Goal: Task Accomplishment & Management: Complete application form

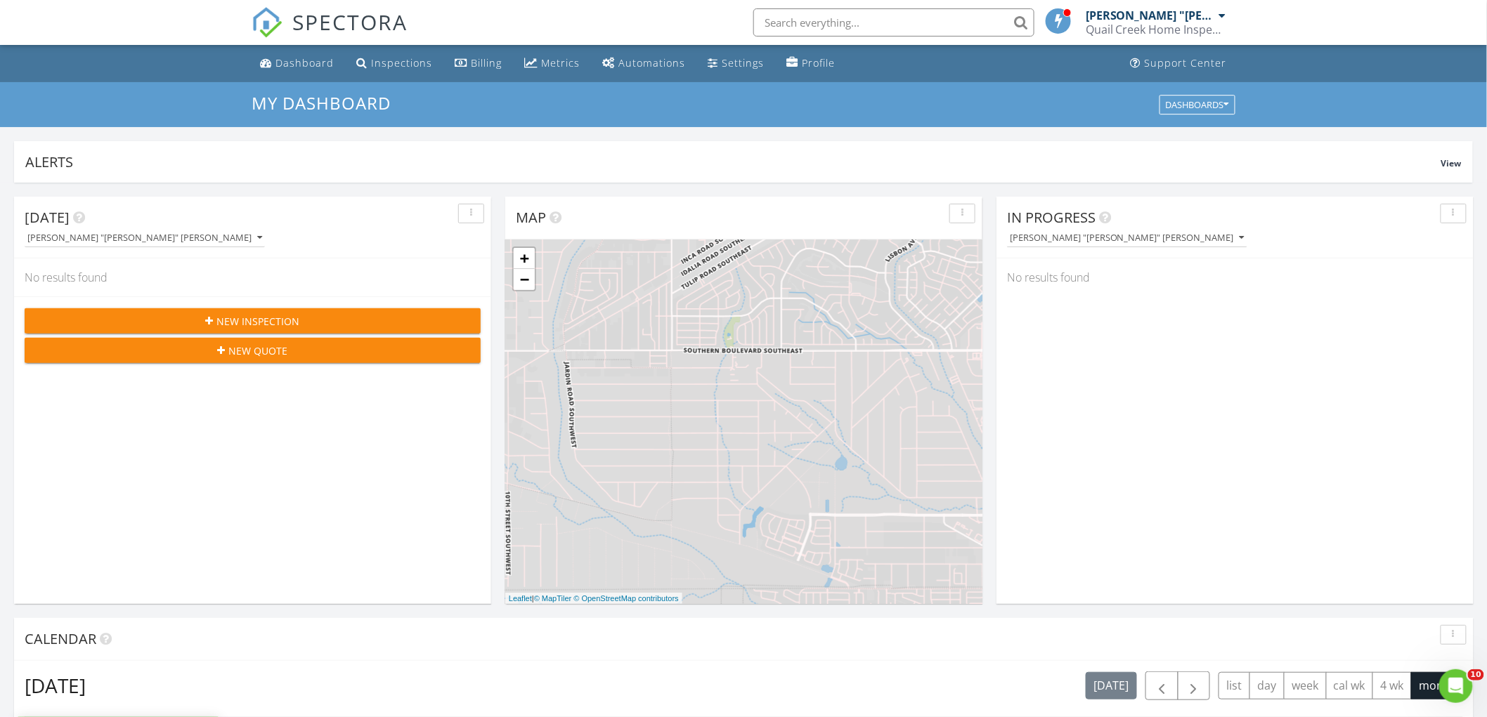
click at [247, 316] on span "New Inspection" at bounding box center [258, 321] width 83 height 15
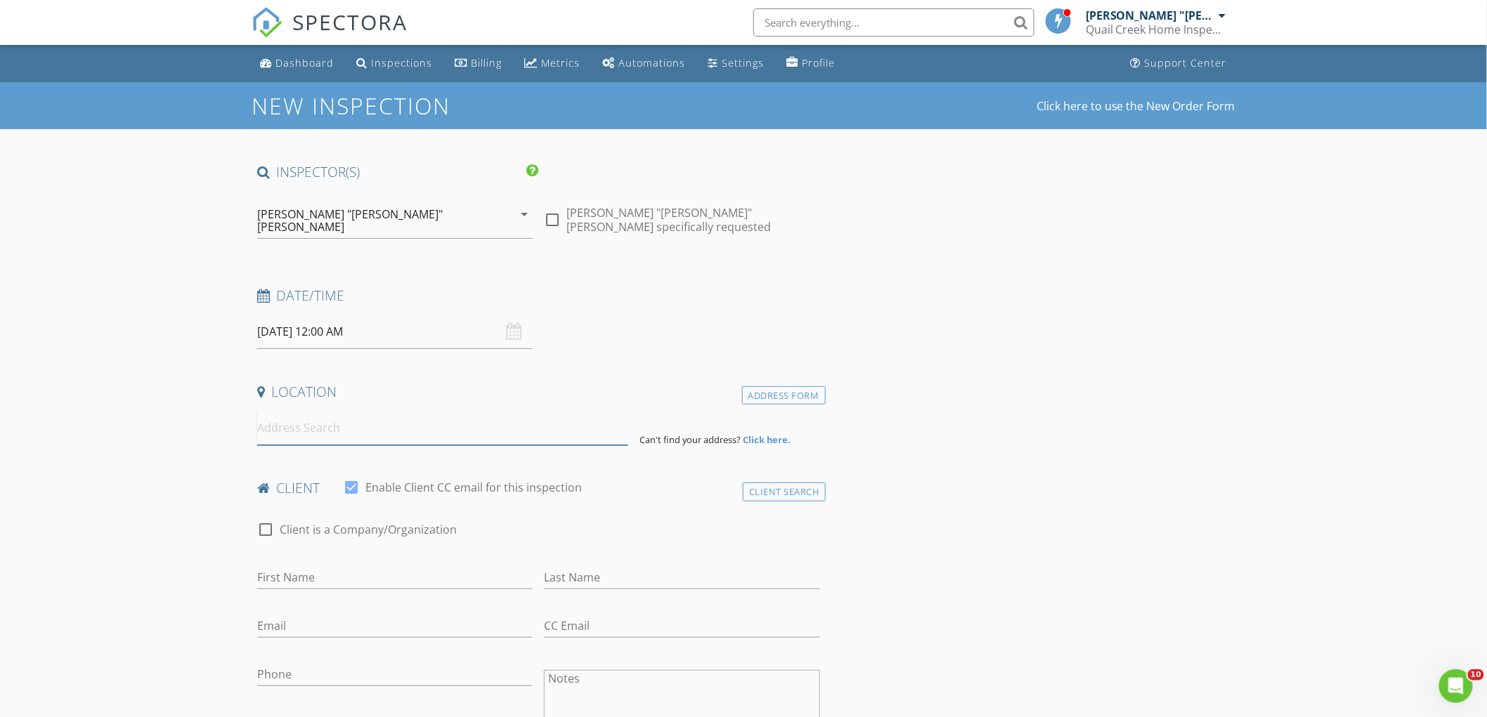
click at [318, 424] on input at bounding box center [442, 428] width 371 height 34
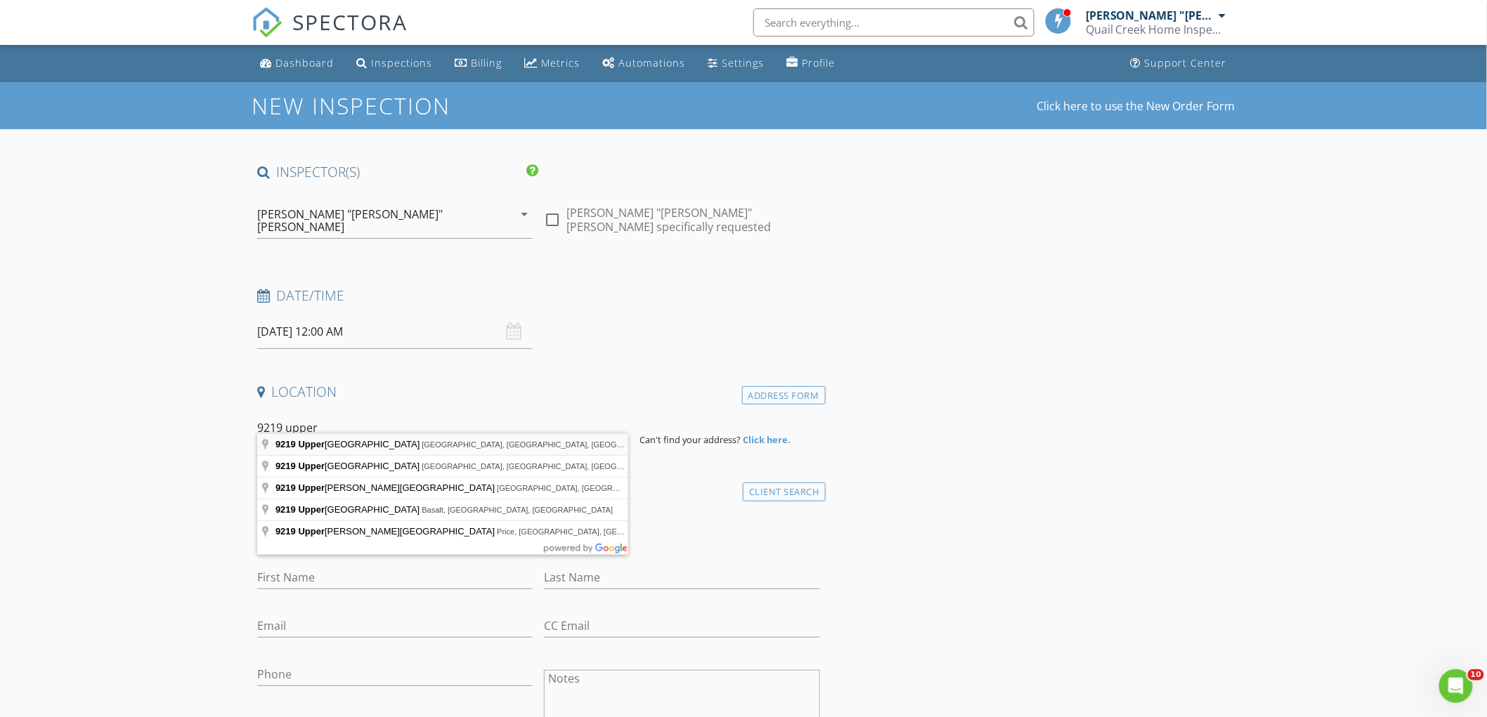
type input "[STREET_ADDRESS]"
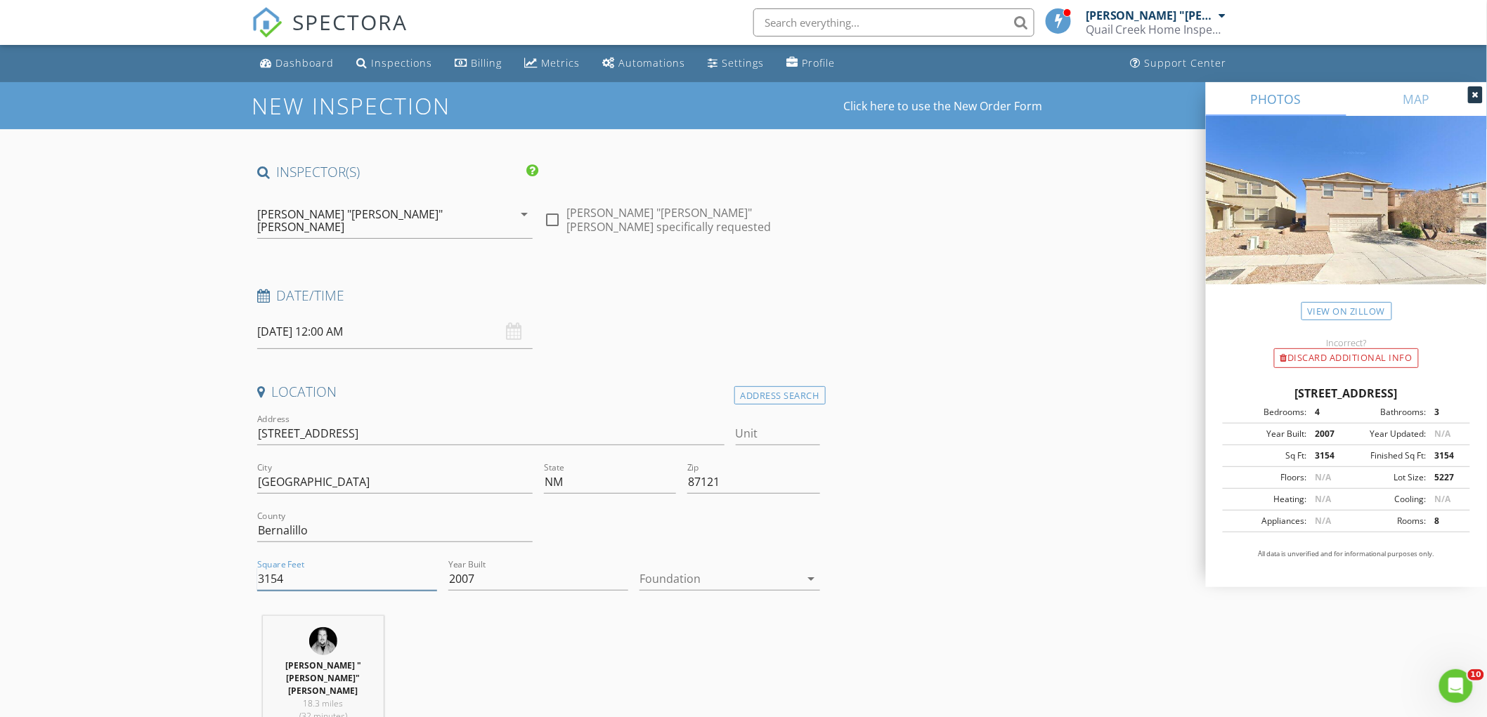
drag, startPoint x: 266, startPoint y: 571, endPoint x: 251, endPoint y: 571, distance: 14.8
click at [252, 571] on div "Square Feet 3154" at bounding box center [347, 580] width 191 height 48
type input "3019"
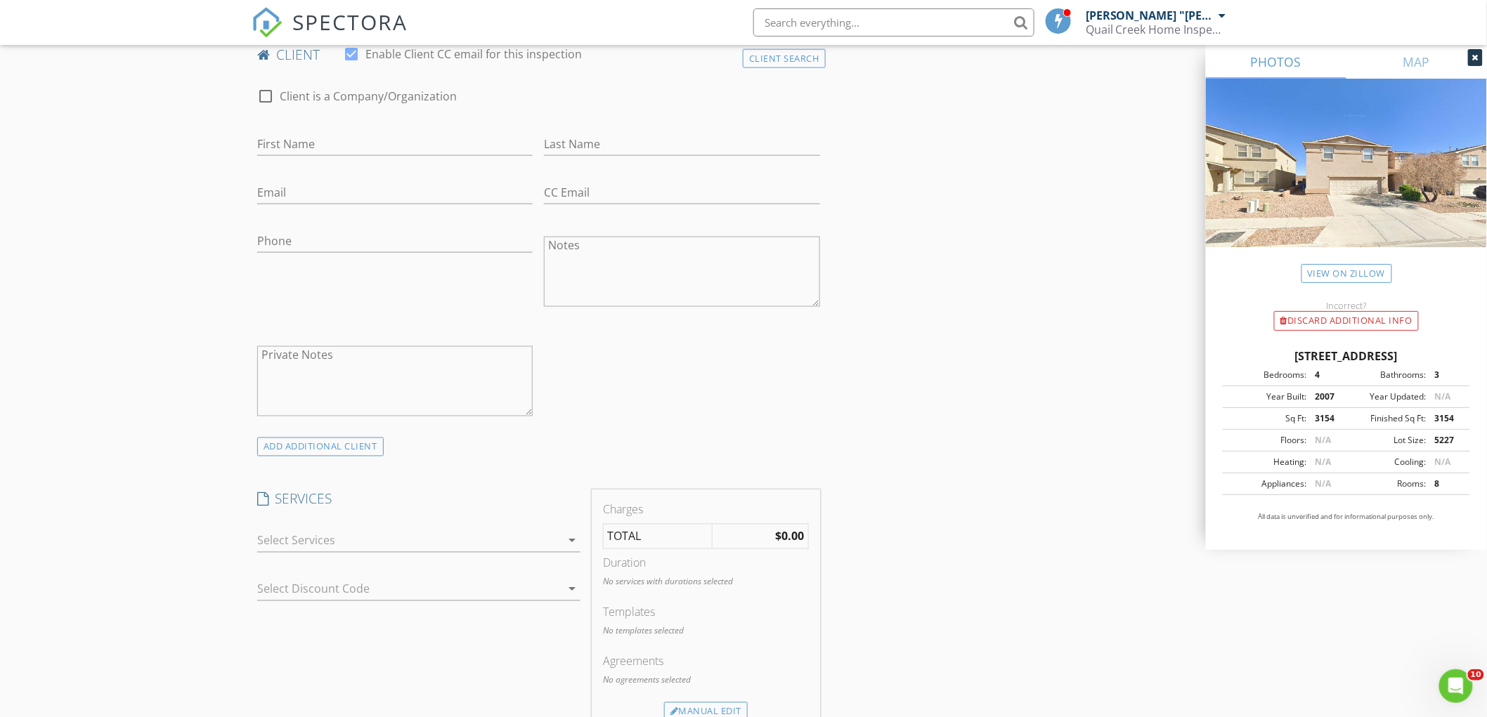
scroll to position [936, 0]
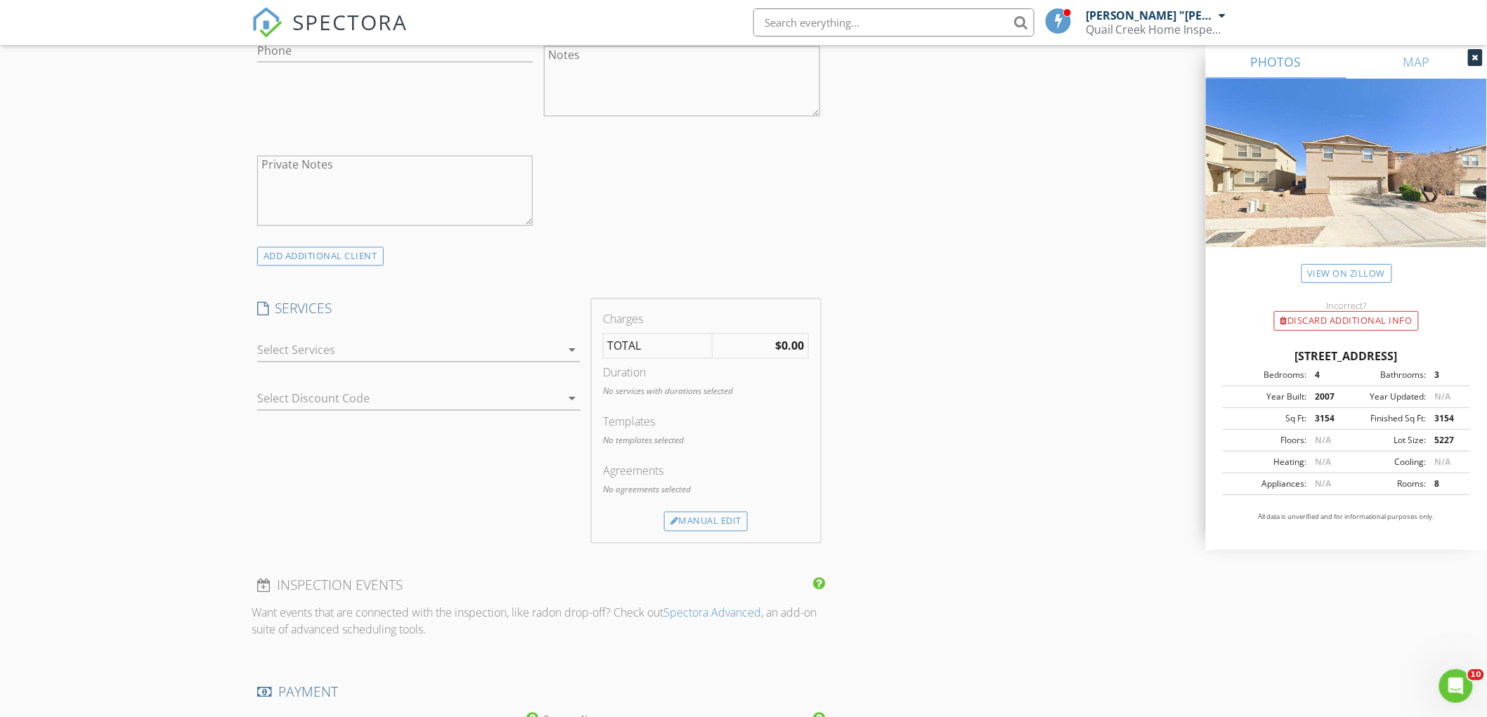
click at [570, 342] on icon "arrow_drop_down" at bounding box center [571, 350] width 17 height 17
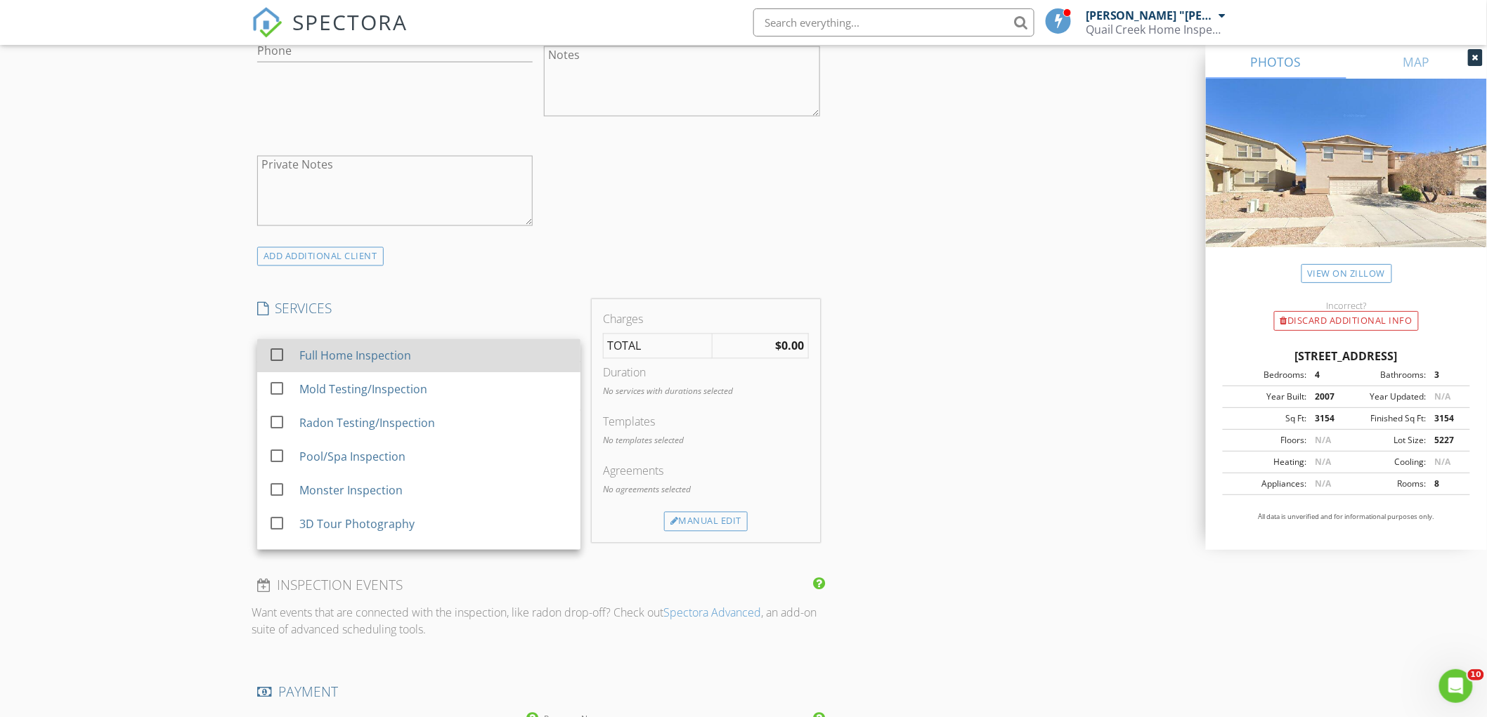
click at [422, 342] on div "Full Home Inspection" at bounding box center [434, 356] width 270 height 28
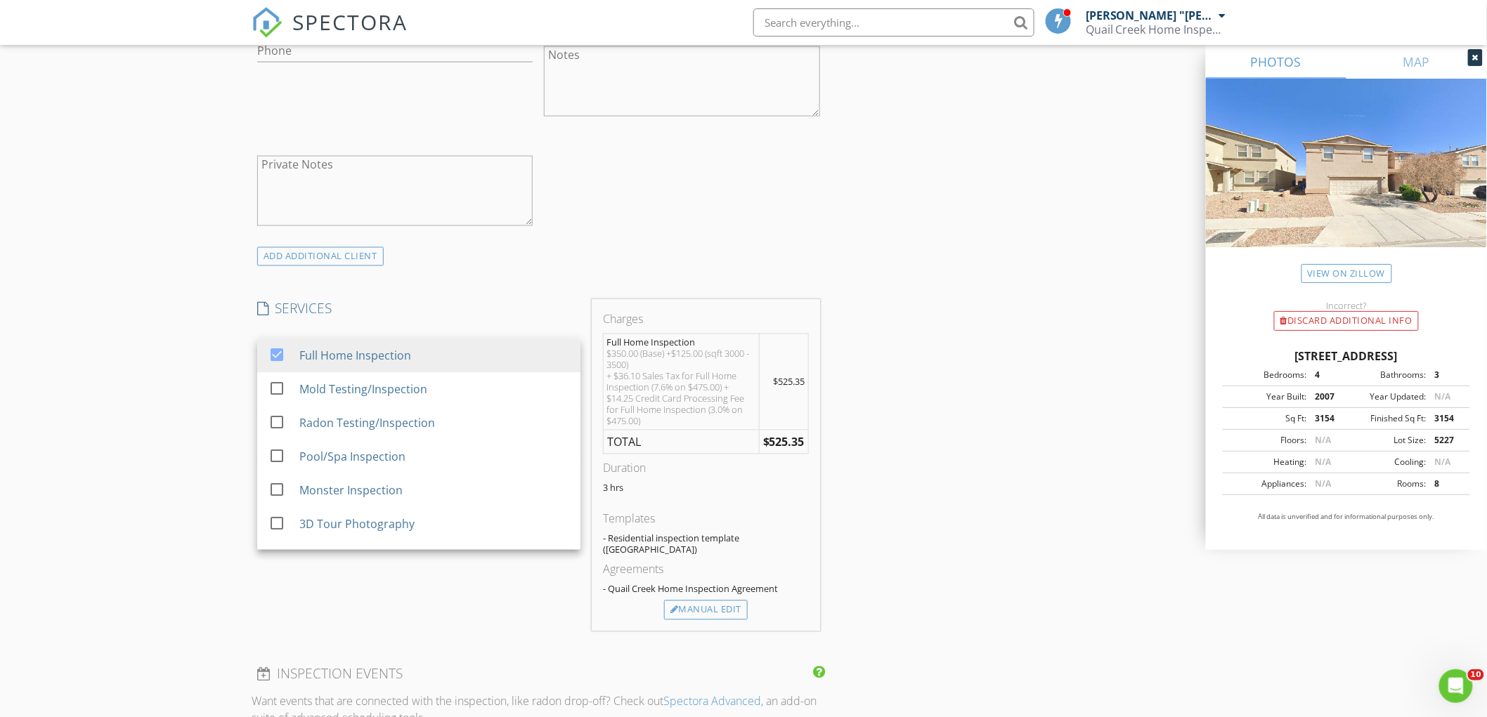
click at [193, 356] on div "New Inspection Click here to use the New Order Form INSPECTOR(S) check_box [PER…" at bounding box center [743, 618] width 1487 height 2945
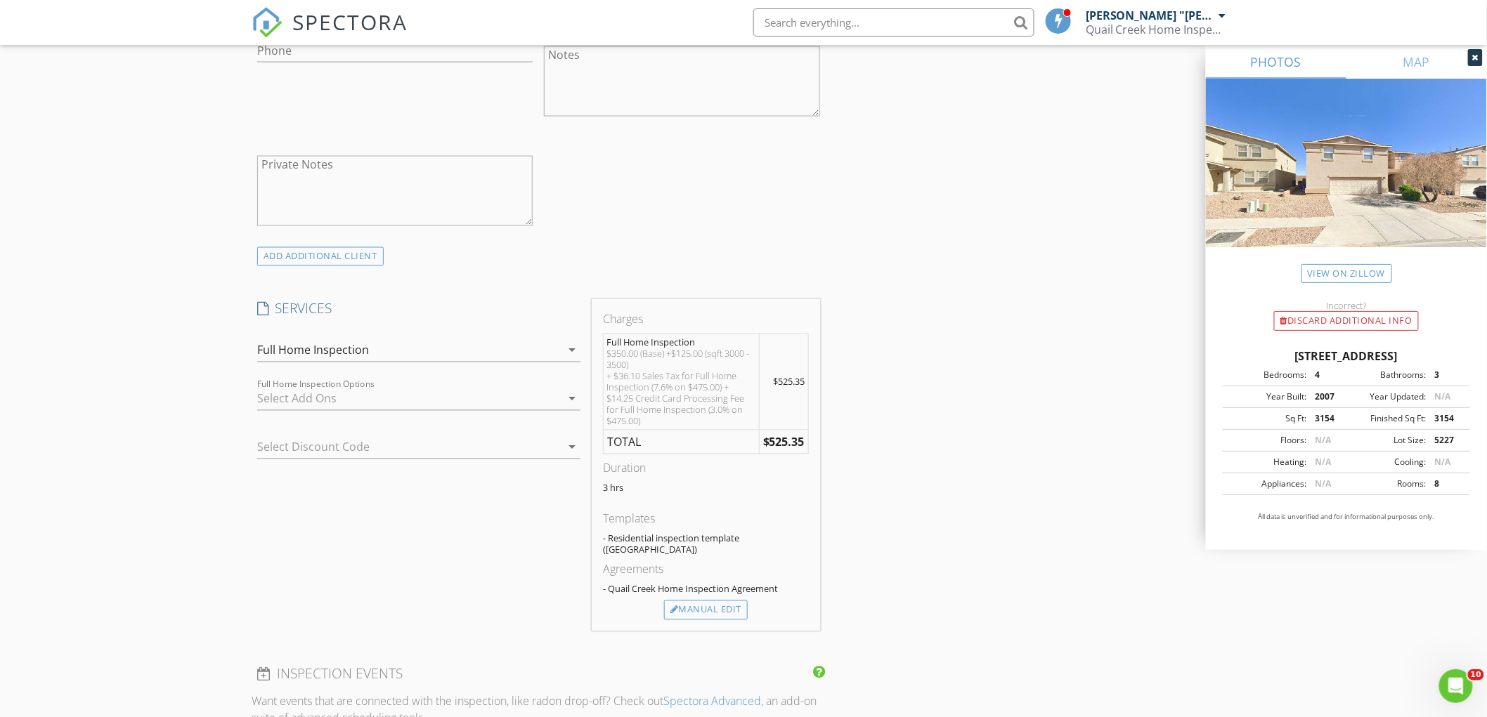
click at [570, 439] on icon "arrow_drop_down" at bounding box center [571, 447] width 17 height 17
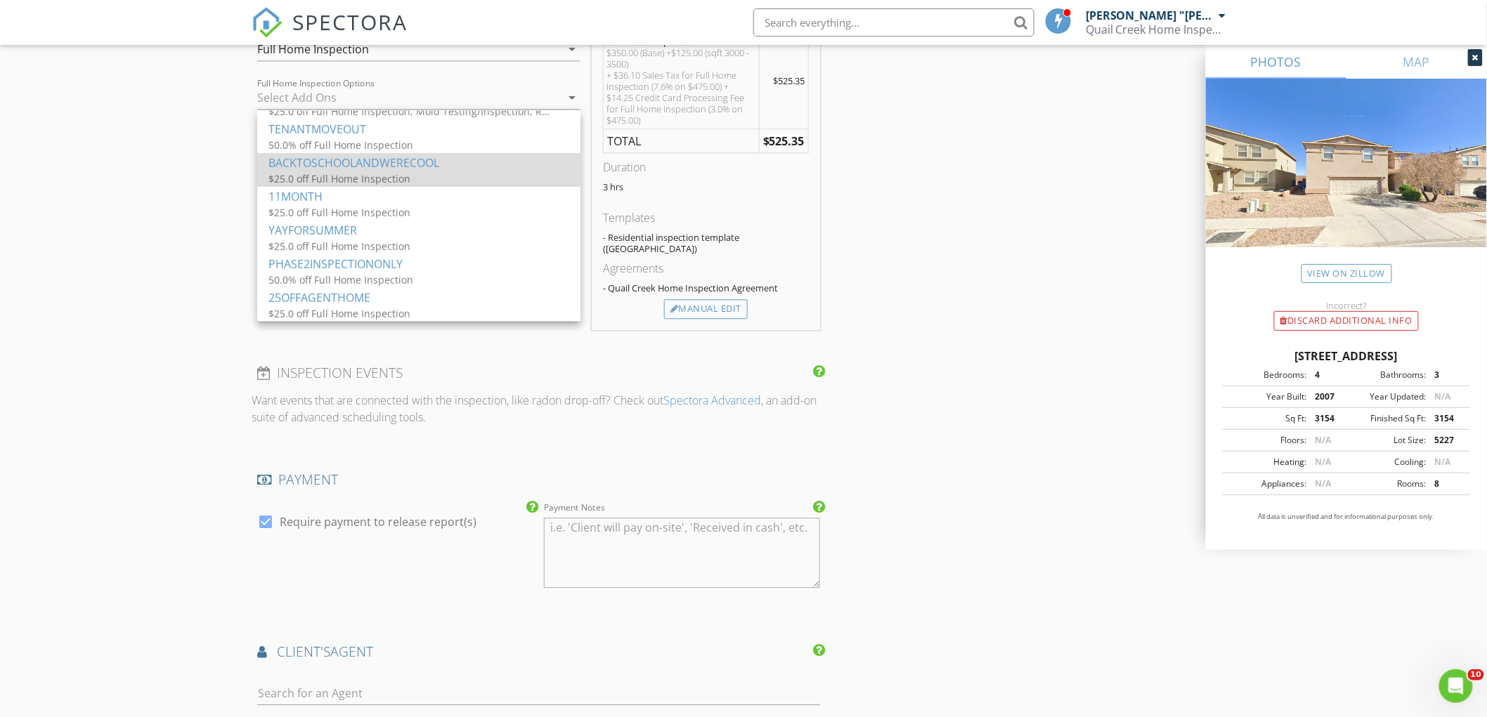
scroll to position [1170, 0]
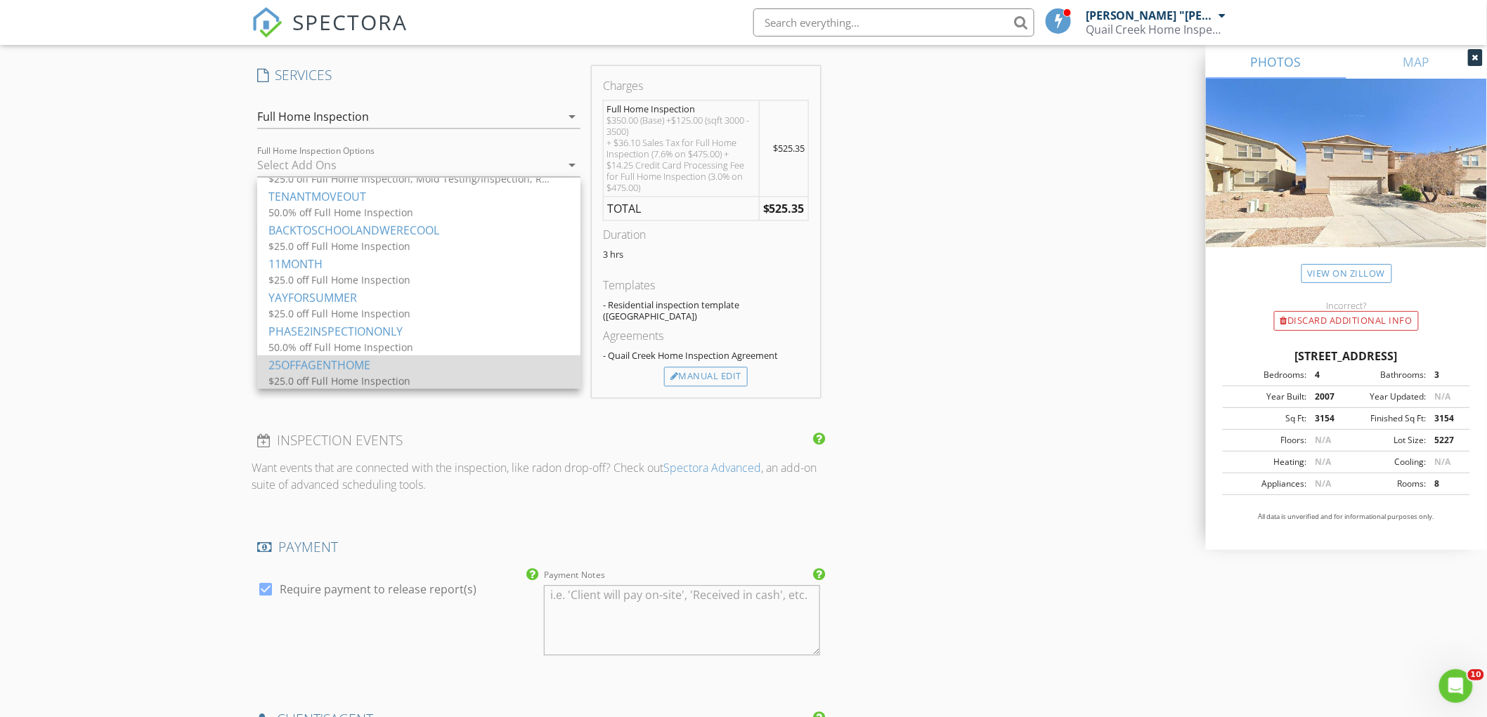
click at [368, 363] on div "25OFFAGENTHOME" at bounding box center [418, 364] width 301 height 17
